Goal: Transaction & Acquisition: Download file/media

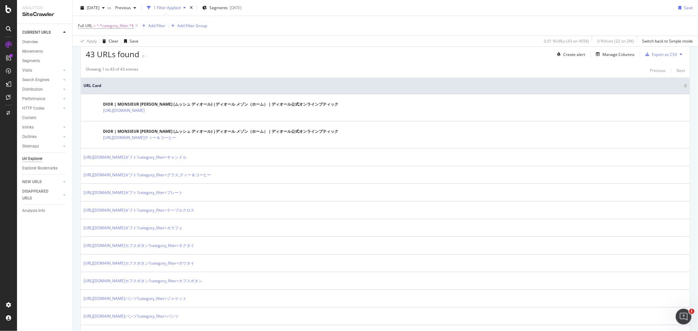
scroll to position [73, 0]
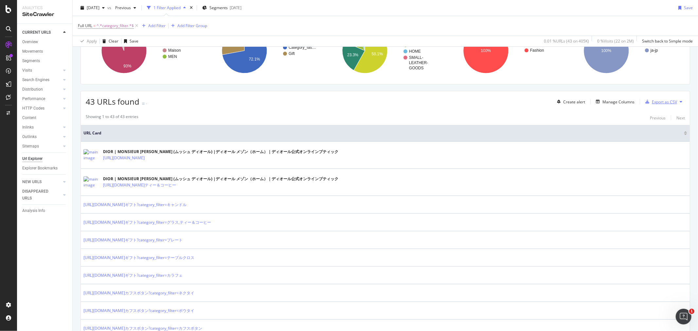
click at [654, 102] on div "Export as CSV" at bounding box center [664, 102] width 25 height 6
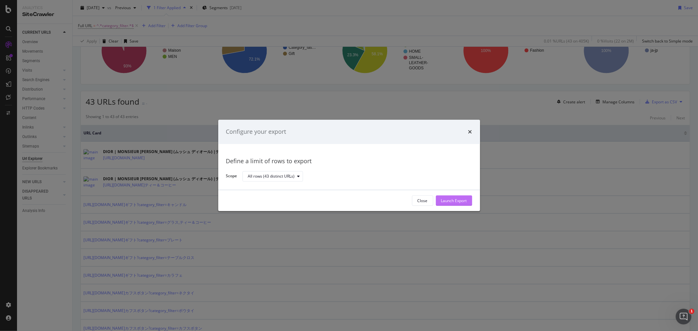
click at [460, 201] on div "Launch Export" at bounding box center [454, 201] width 26 height 6
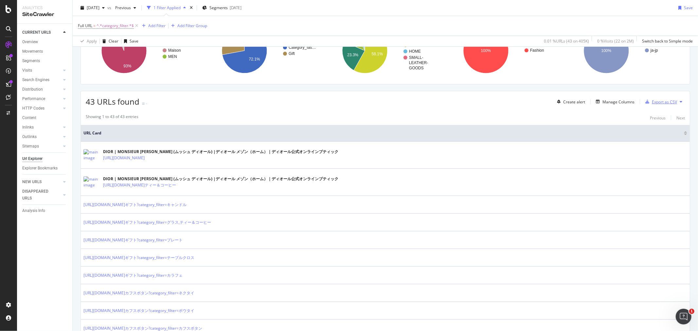
scroll to position [0, 0]
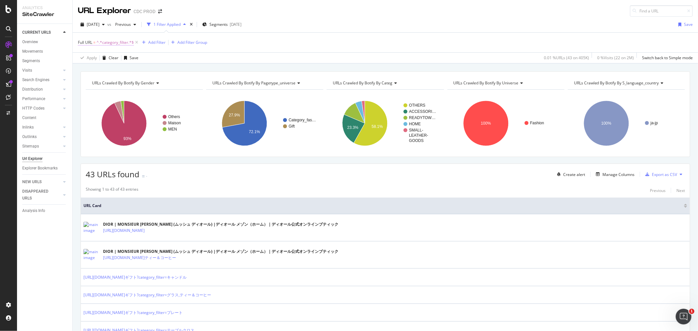
click at [112, 45] on span "^.*category_filter.*$" at bounding box center [115, 42] width 37 height 9
click at [122, 69] on input "category_filter" at bounding box center [115, 70] width 62 height 10
click at [121, 69] on input "category_filter" at bounding box center [115, 70] width 62 height 10
click at [293, 42] on div "Full URL = ^.*category_filter.*$ Add Filter Add Filter Group" at bounding box center [385, 43] width 615 height 20
click at [40, 83] on div "LogAnalyzer" at bounding box center [37, 85] width 26 height 7
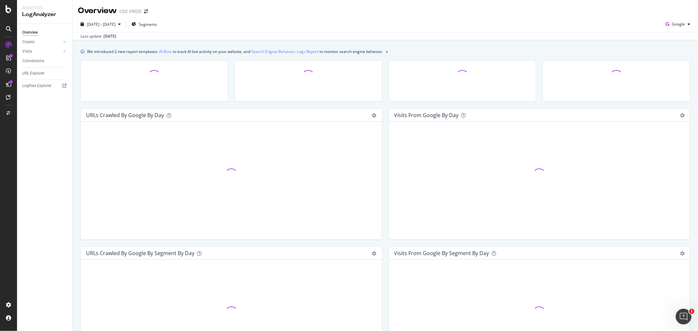
click at [30, 77] on div "URL Explorer" at bounding box center [47, 73] width 50 height 9
click at [34, 74] on div "URL Explorer" at bounding box center [33, 73] width 22 height 7
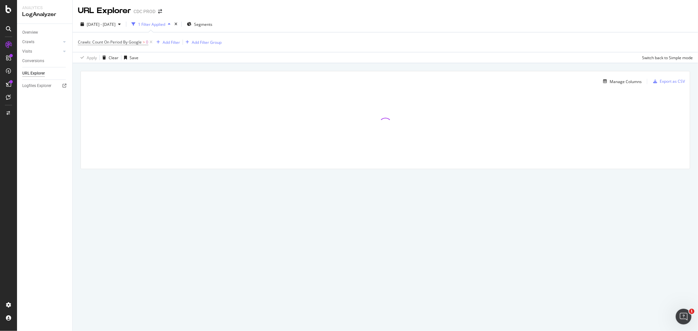
click at [159, 21] on div "1 Filter Applied" at bounding box center [151, 24] width 44 height 10
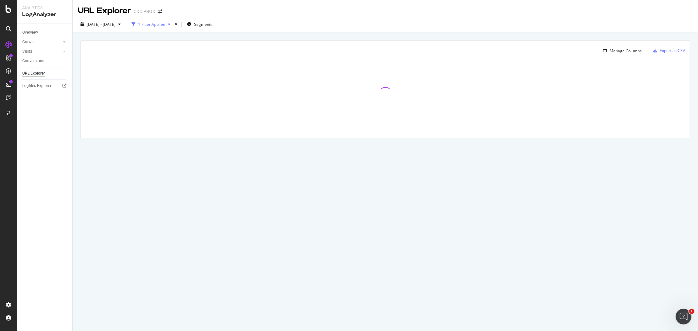
click at [159, 21] on div "1 Filter Applied" at bounding box center [151, 24] width 44 height 10
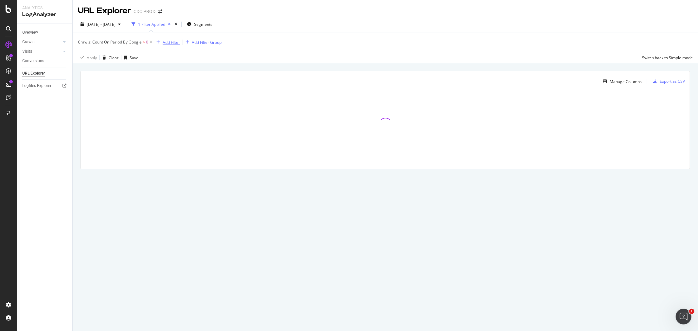
click at [165, 43] on div "Add Filter" at bounding box center [171, 43] width 17 height 6
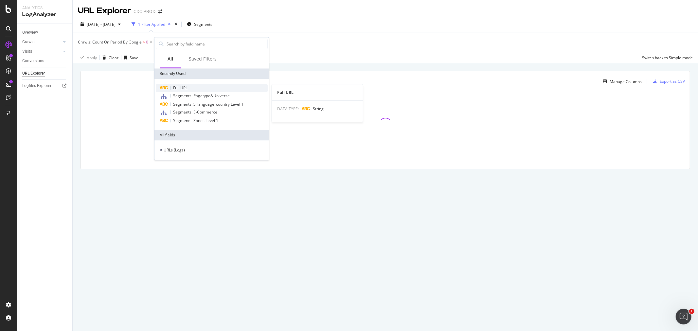
click at [182, 89] on span "Full URL" at bounding box center [180, 88] width 14 height 6
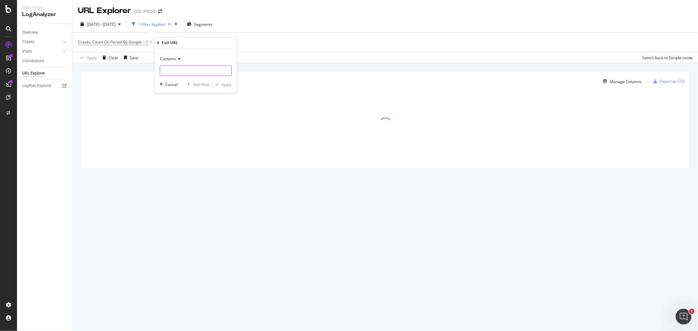
click at [196, 66] on input "text" at bounding box center [195, 70] width 71 height 10
paste input "category_filter"
type input "category_filter"
click at [222, 83] on div "Apply" at bounding box center [227, 85] width 10 height 6
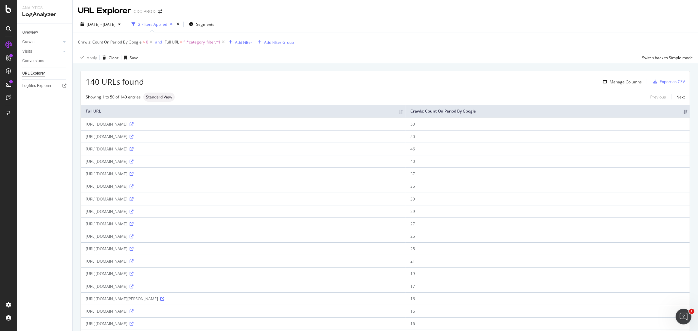
click at [243, 177] on div "https://www.dior.com/en_au/fashion/mens-fashion/bags/all-bags?category_filter=T…" at bounding box center [243, 174] width 315 height 6
drag, startPoint x: 260, startPoint y: 185, endPoint x: 81, endPoint y: 184, distance: 178.7
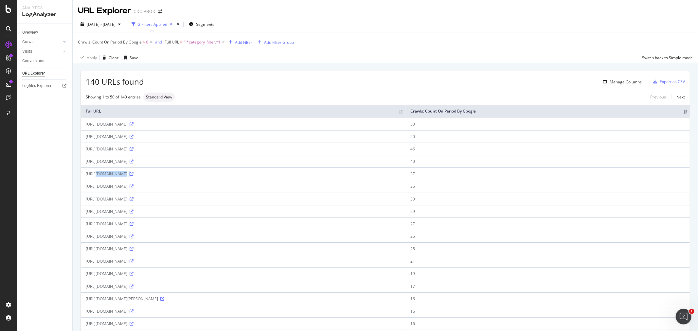
click at [81, 180] on td "https://www.dior.com/en_au/fashion/mens-fashion/bags/all-bags?category_filter=T…" at bounding box center [243, 174] width 325 height 12
click at [86, 177] on div "https://www.dior.com/en_au/fashion/mens-fashion/bags/all-bags?category_filter=T…" at bounding box center [243, 174] width 315 height 6
drag, startPoint x: 86, startPoint y: 184, endPoint x: 259, endPoint y: 187, distance: 172.5
click at [259, 177] on div "https://www.dior.com/en_au/fashion/mens-fashion/bags/all-bags?category_filter=T…" at bounding box center [243, 174] width 315 height 6
click at [202, 180] on td "https://www.dior.com/en_au/fashion/mens-fashion/bags/all-bags?category_filter=T…" at bounding box center [243, 174] width 325 height 12
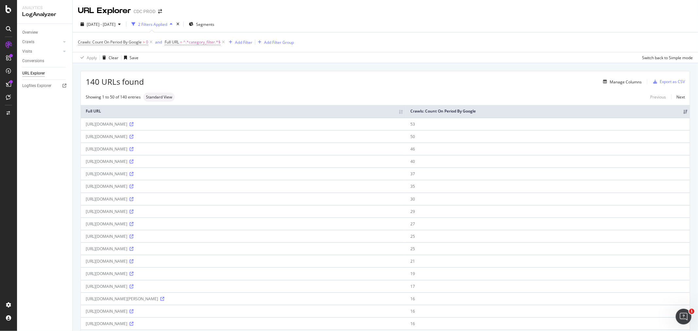
click at [298, 177] on div "https://www.dior.com/en_au/fashion/mens-fashion/bags/all-bags?category_filter=T…" at bounding box center [243, 174] width 315 height 6
click at [663, 83] on div "Export as CSV" at bounding box center [672, 82] width 25 height 6
click at [101, 27] on div "2025 Aug. 16th - Sep. 14th" at bounding box center [100, 24] width 45 height 10
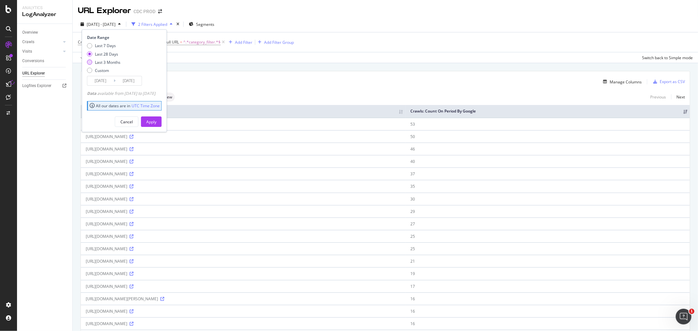
click at [105, 61] on div "Last 3 Months" at bounding box center [108, 63] width 26 height 6
type input "2025/06/15"
click at [156, 121] on div "Apply" at bounding box center [151, 122] width 10 height 6
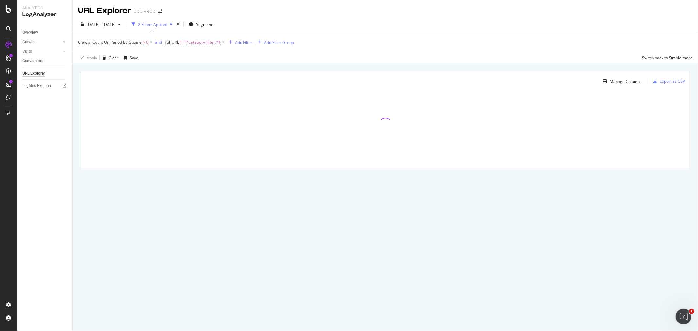
click at [656, 18] on div "2025 Jun. 15th - Sep. 14th 2 Filters Applied Segments Crawls: Count On Period B…" at bounding box center [385, 39] width 625 height 47
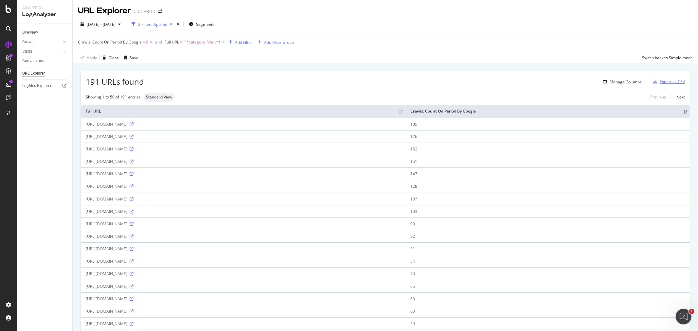
click at [660, 83] on div "Export as CSV" at bounding box center [672, 82] width 25 height 6
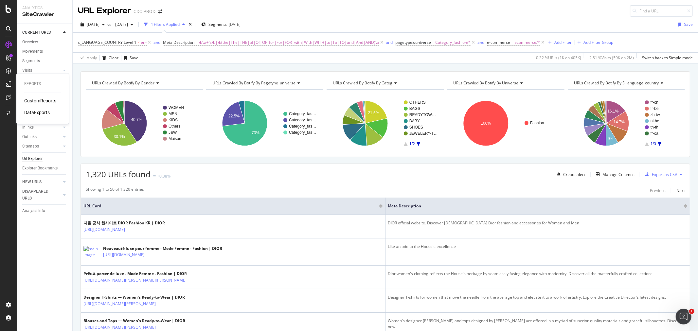
click at [34, 111] on div "DataExports" at bounding box center [37, 113] width 26 height 7
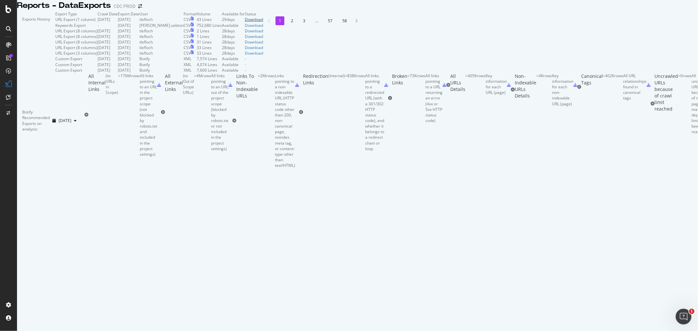
click at [263, 22] on div "Download" at bounding box center [254, 20] width 18 height 6
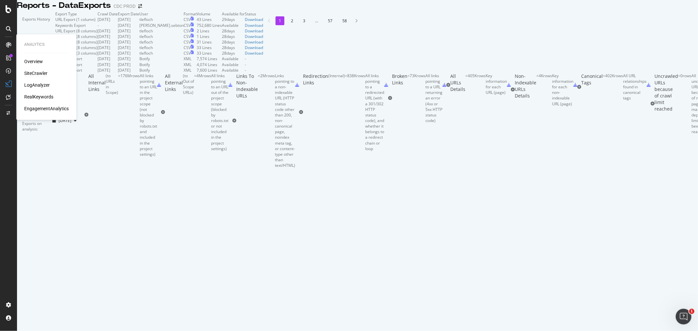
click at [40, 72] on div "SiteCrawler" at bounding box center [35, 73] width 23 height 7
